Goal: Transaction & Acquisition: Purchase product/service

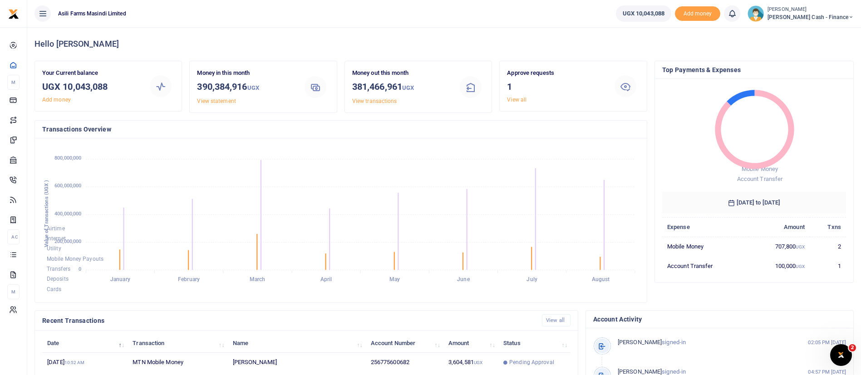
click at [824, 15] on span "[PERSON_NAME] Cash - Finance" at bounding box center [810, 17] width 86 height 8
click at [819, 33] on link "Switch accounts" at bounding box center [789, 33] width 72 height 13
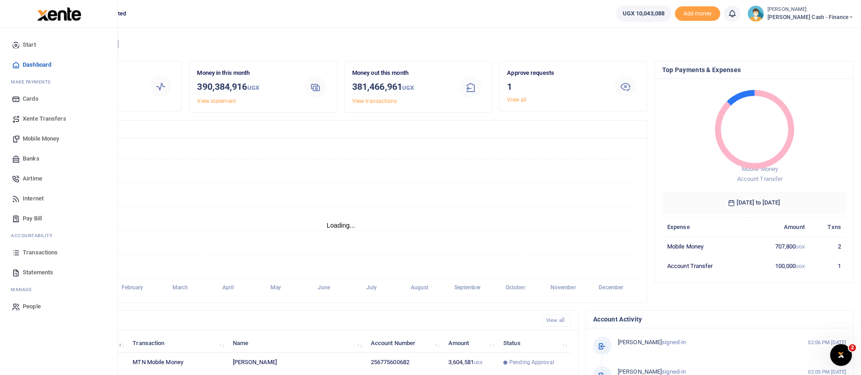
click at [33, 136] on span "Mobile Money" at bounding box center [41, 138] width 36 height 9
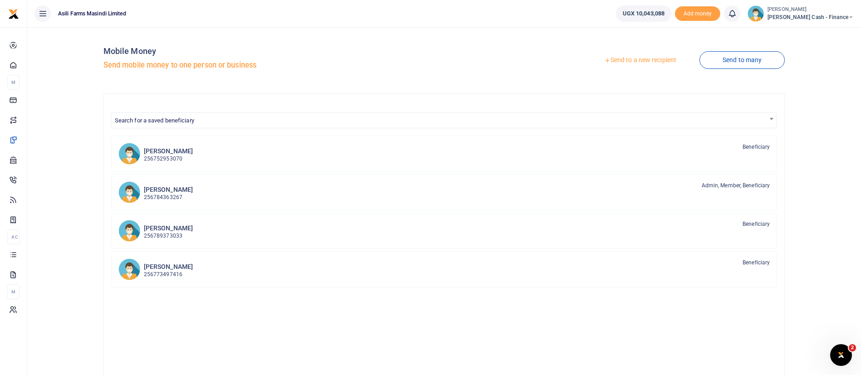
click at [642, 61] on link "Send to a new recipient" at bounding box center [640, 60] width 118 height 16
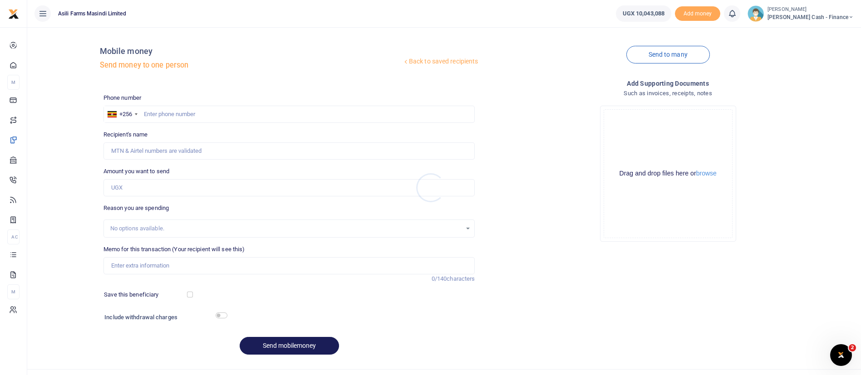
click at [180, 111] on div at bounding box center [430, 187] width 861 height 375
click at [167, 111] on input "text" at bounding box center [289, 114] width 372 height 17
type input "775600682"
type input "[PERSON_NAME]"
type input "775600682"
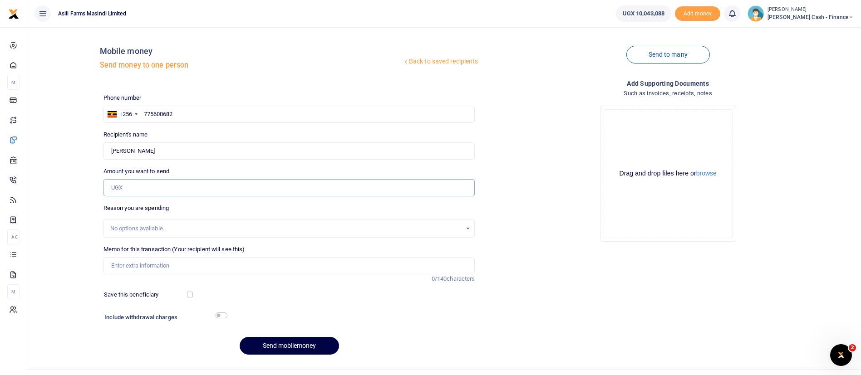
click at [128, 189] on input "Amount you want to send" at bounding box center [289, 187] width 372 height 17
type input "130,000"
click at [131, 264] on input "Memo for this transaction (Your recipient will see this)" at bounding box center [289, 265] width 372 height 17
click at [267, 265] on input "Finance team staff meals while in kampala office 14th to 17th April 2025" at bounding box center [289, 265] width 372 height 17
click at [250, 266] on input "Finance team staff meals while in kampala office 14th to 29th April 2025" at bounding box center [289, 265] width 372 height 17
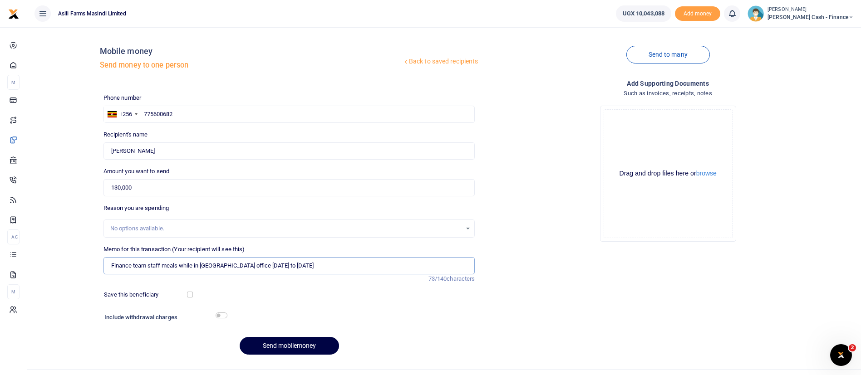
click at [249, 266] on input "Finance team staff meals while in kampala office 14th to 29th April 2025" at bounding box center [289, 265] width 372 height 17
type input "Finance team staff meals while in kampala office 25th to 29th April 2025"
click at [701, 174] on button "browse" at bounding box center [706, 173] width 20 height 7
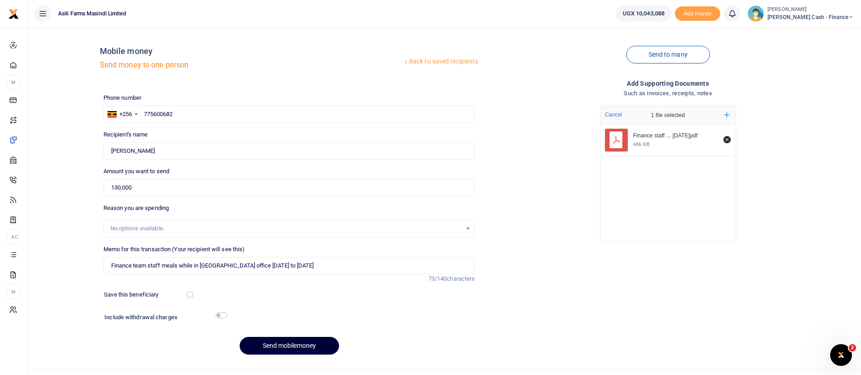
click at [304, 344] on button "Send mobilemoney" at bounding box center [289, 346] width 99 height 18
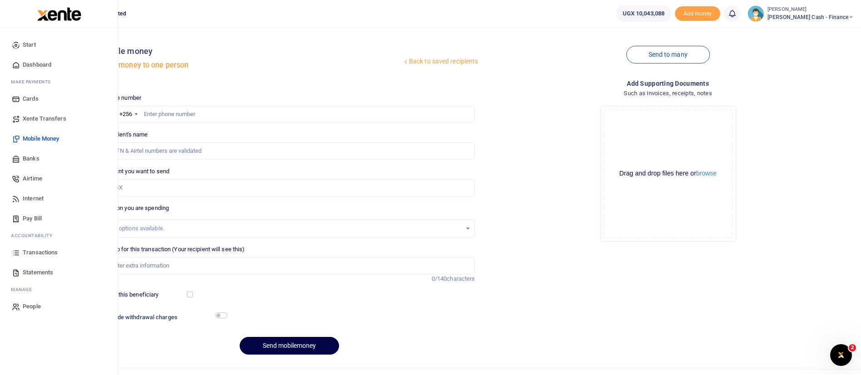
click at [54, 254] on span "Transactions" at bounding box center [40, 252] width 35 height 9
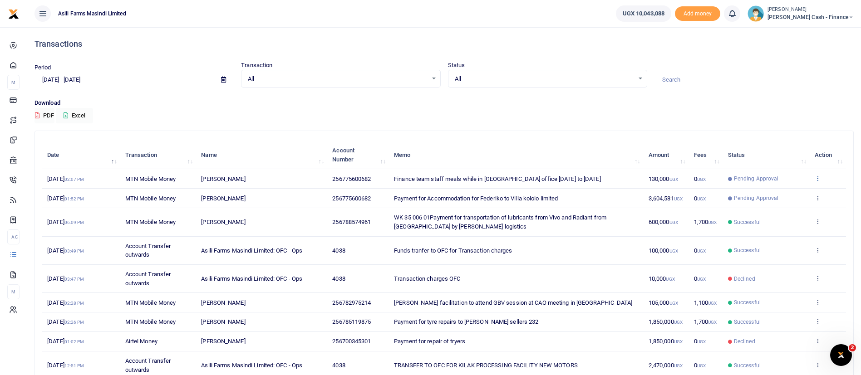
click at [819, 176] on icon at bounding box center [817, 178] width 6 height 6
click at [819, 178] on icon at bounding box center [817, 178] width 6 height 6
click at [816, 180] on icon at bounding box center [817, 178] width 6 height 6
click at [794, 195] on link "View details" at bounding box center [784, 193] width 72 height 13
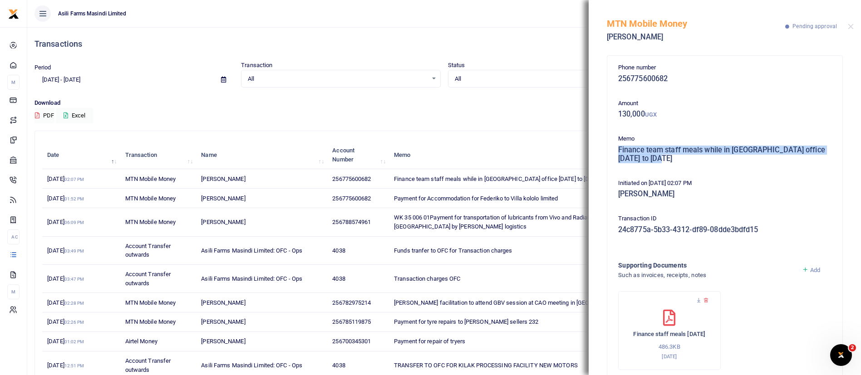
drag, startPoint x: 620, startPoint y: 150, endPoint x: 677, endPoint y: 155, distance: 56.9
click at [677, 155] on h5 "Finance team staff meals while in kampala office 25th to 29th April 2025" at bounding box center [724, 155] width 213 height 18
copy h5 "Finance team staff meals while in kampala office 25th to 29th April 2025"
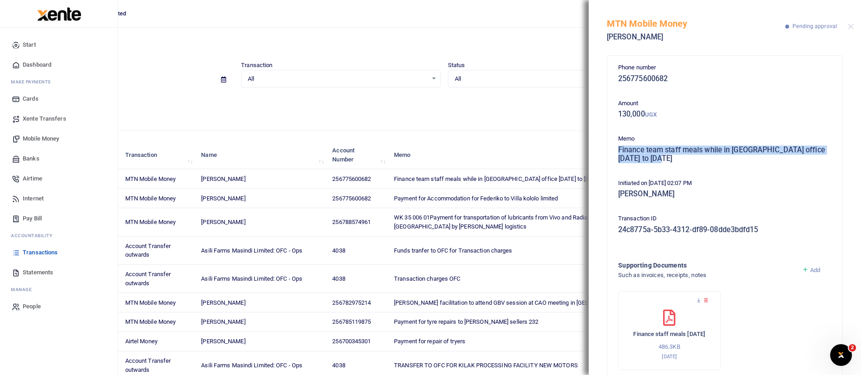
click at [40, 142] on span "Mobile Money" at bounding box center [41, 138] width 36 height 9
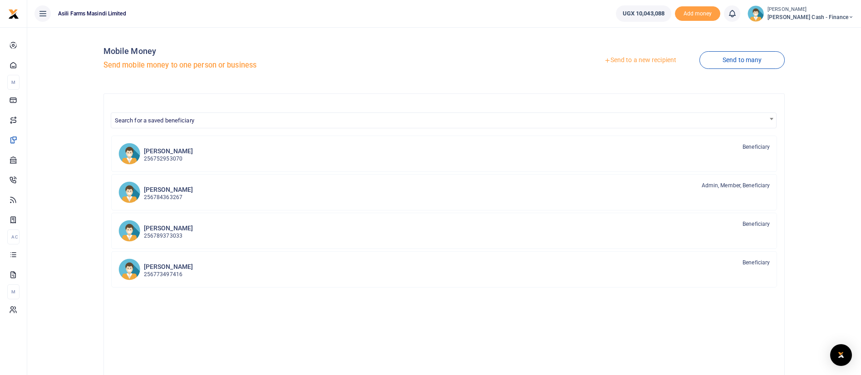
click at [638, 62] on link "Send to a new recipient" at bounding box center [640, 60] width 118 height 16
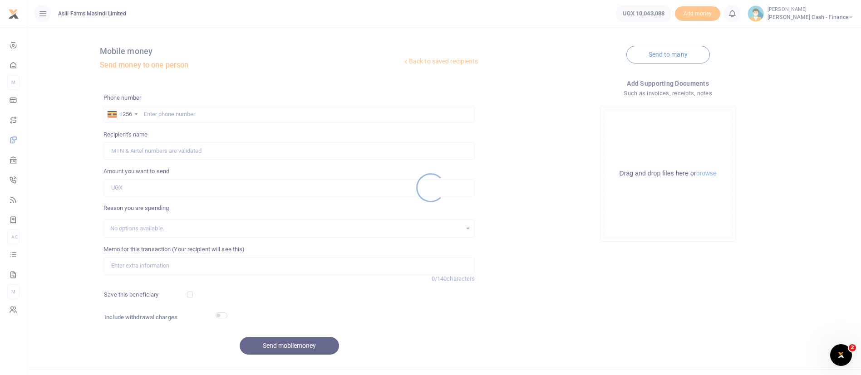
click at [174, 116] on div at bounding box center [430, 187] width 861 height 375
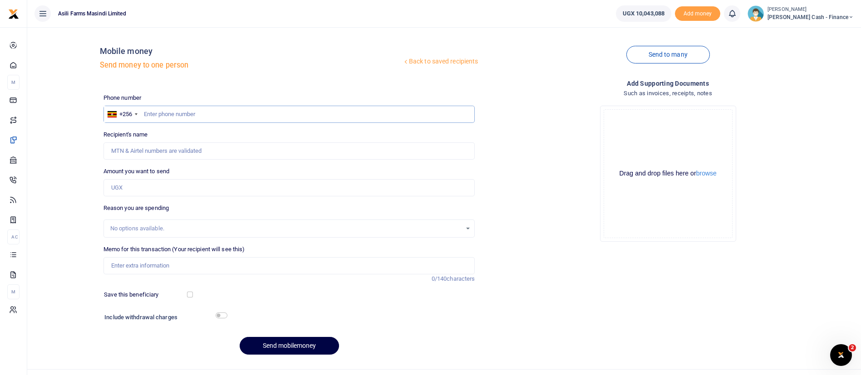
click at [161, 115] on input "text" at bounding box center [289, 114] width 372 height 17
type input "775600682"
type input "[PERSON_NAME]"
type input "775600682"
click at [131, 191] on input "Amount you want to send" at bounding box center [289, 187] width 372 height 17
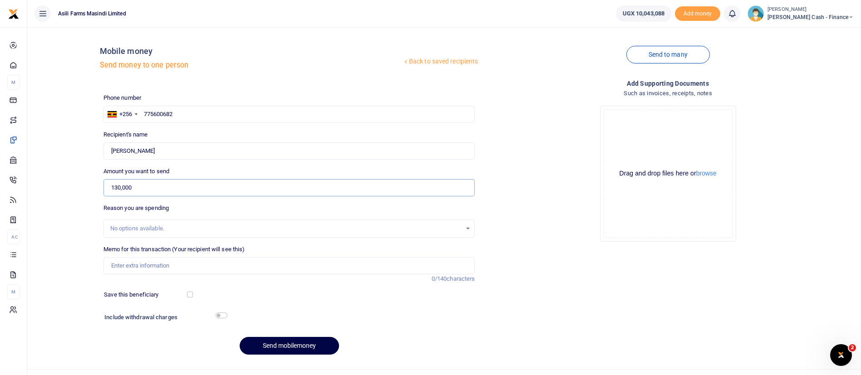
type input "130,000"
click at [141, 266] on input "Memo for this transaction (Your recipient will see this)" at bounding box center [289, 265] width 372 height 17
paste input "Finance team staff meals while in kampala office 25th to 29th April 2025"
click at [285, 267] on input "Finance team staff meals while in kampala office 25th to 29th April 2025" at bounding box center [289, 265] width 372 height 17
type input "Finance team staff meals while in kampala office 25th to 29th August 2025"
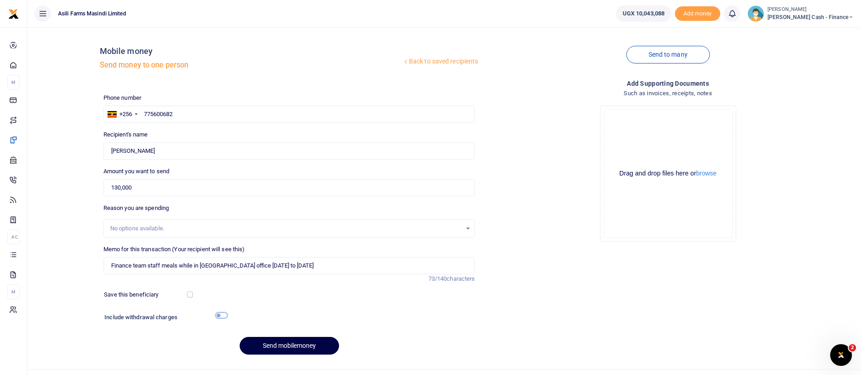
click at [223, 316] on input "checkbox" at bounding box center [222, 316] width 12 height 6
checkbox input "true"
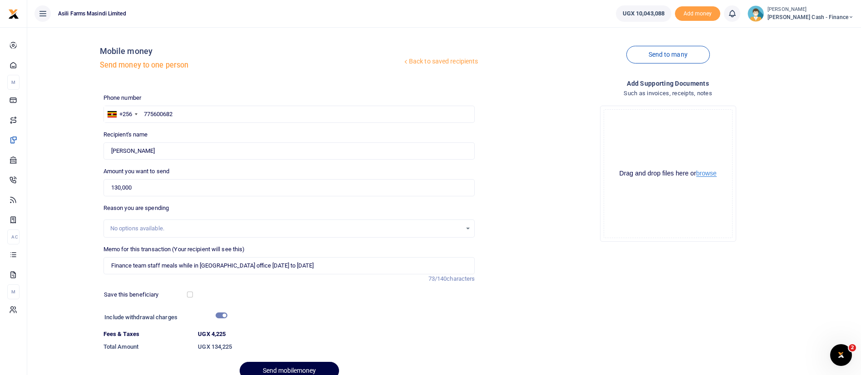
click at [706, 172] on button "browse" at bounding box center [706, 173] width 20 height 7
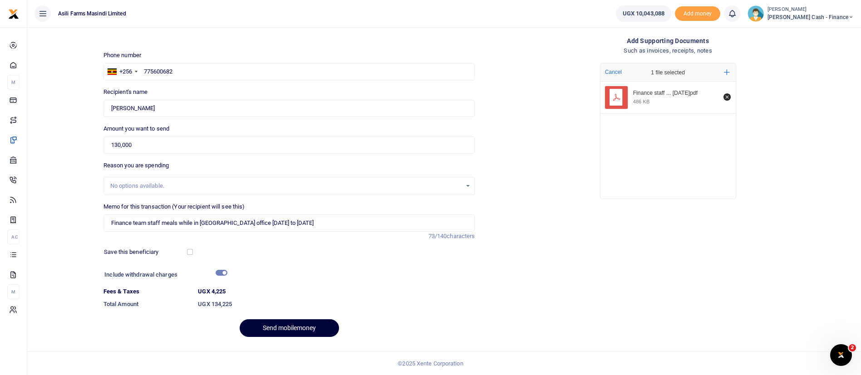
click at [280, 326] on button "Send mobilemoney" at bounding box center [289, 328] width 99 height 18
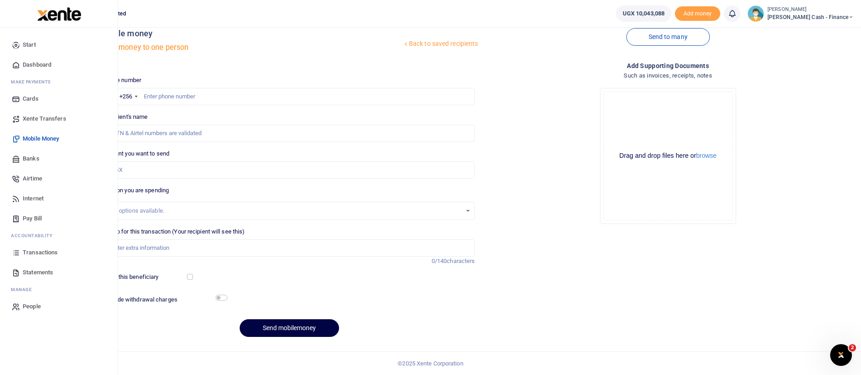
click at [72, 14] on img at bounding box center [59, 14] width 44 height 14
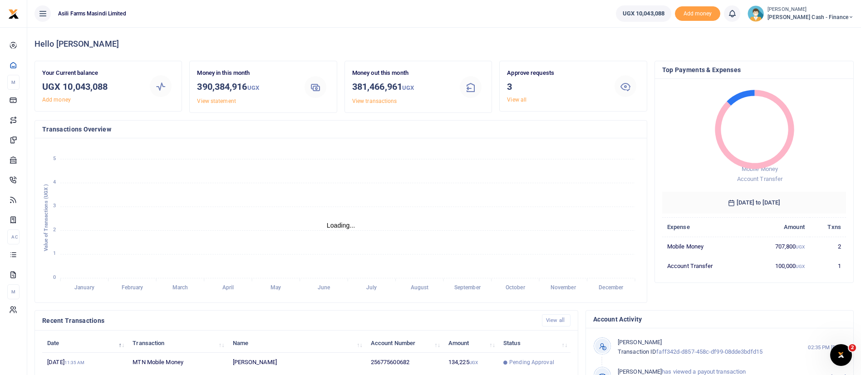
scroll to position [167, 0]
